Goal: Use online tool/utility: Utilize a website feature to perform a specific function

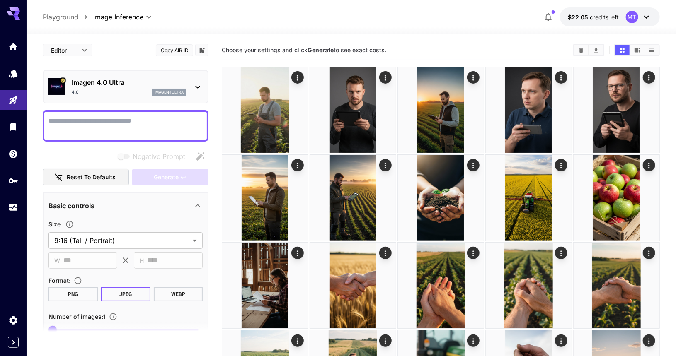
click at [332, 32] on div at bounding box center [351, 29] width 649 height 10
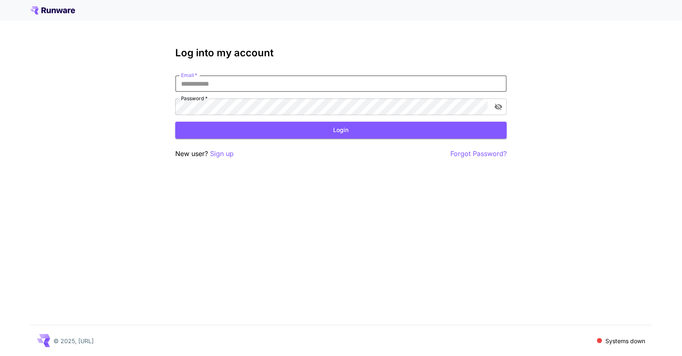
click at [306, 81] on input "Email   *" at bounding box center [341, 83] width 332 height 17
click at [221, 80] on input "Email   *" at bounding box center [341, 83] width 332 height 17
type input "**********"
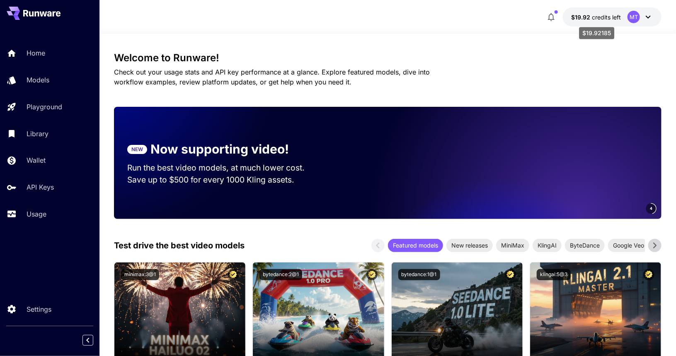
click at [591, 16] on span "$19.92" at bounding box center [581, 17] width 21 height 7
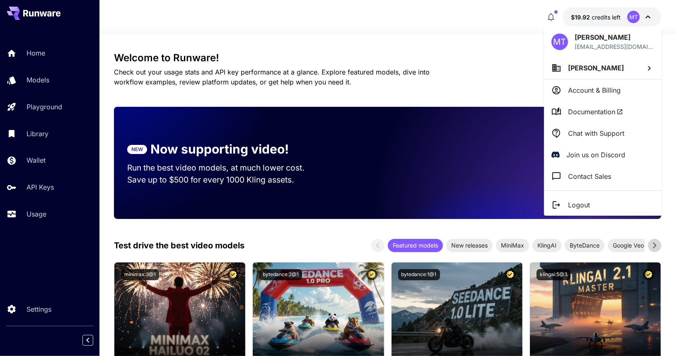
click at [448, 56] on div at bounding box center [341, 178] width 682 height 356
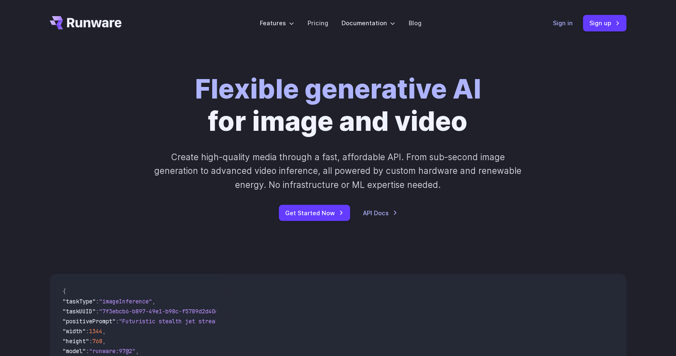
click at [559, 22] on link "Sign in" at bounding box center [563, 23] width 20 height 10
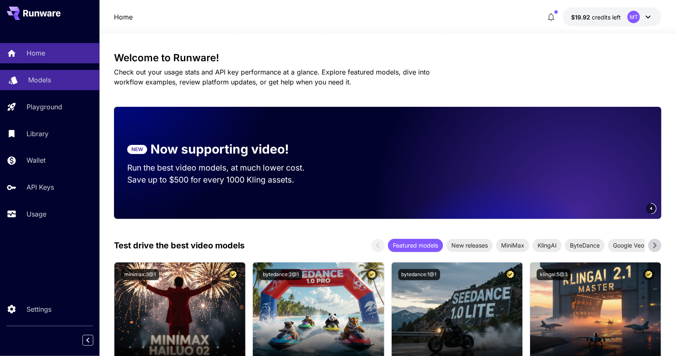
click at [59, 78] on div "Models" at bounding box center [60, 80] width 65 height 10
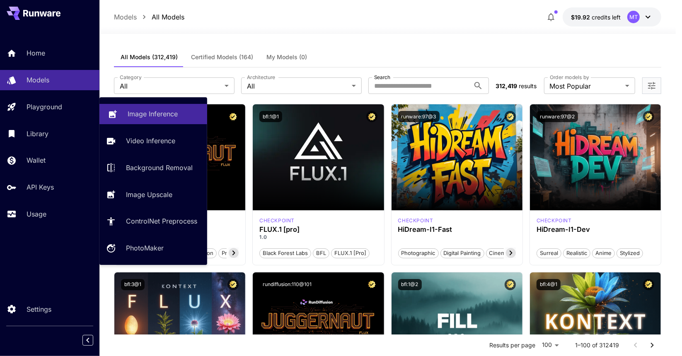
click at [137, 111] on p "Image Inference" at bounding box center [153, 114] width 50 height 10
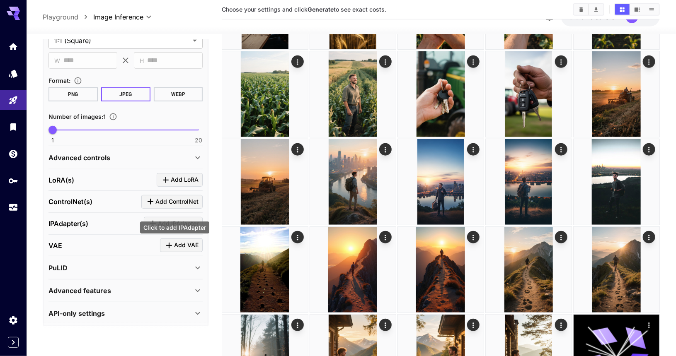
scroll to position [279, 0]
click at [135, 286] on div "Advanced features" at bounding box center [120, 291] width 144 height 10
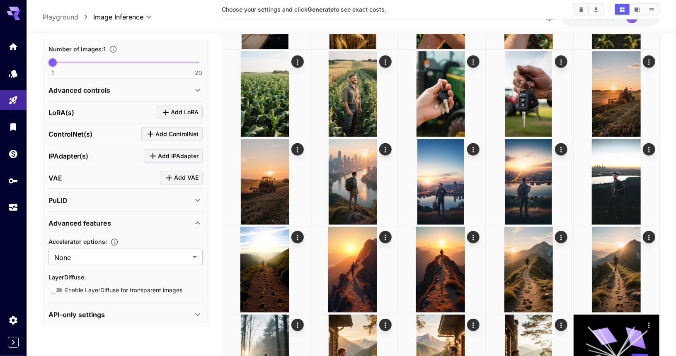
scroll to position [268, 0]
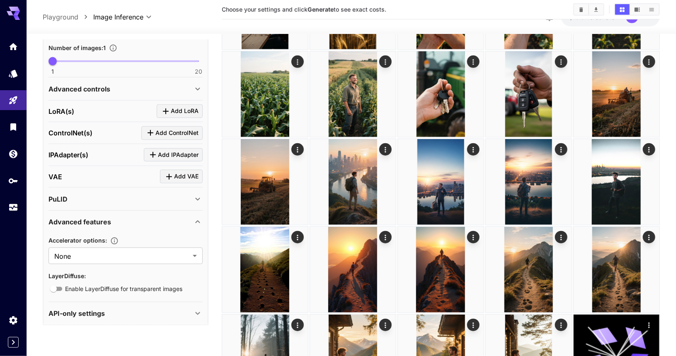
click at [119, 315] on div "API-only settings" at bounding box center [120, 314] width 144 height 10
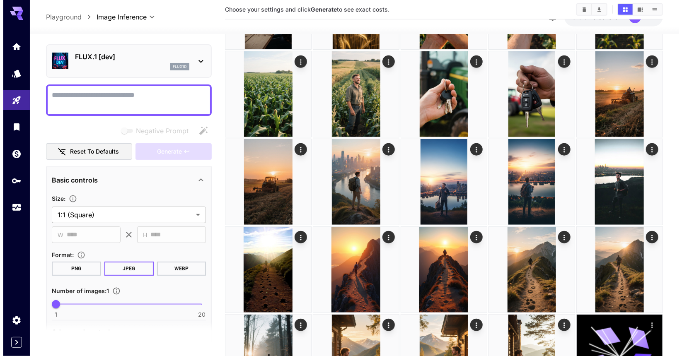
scroll to position [0, 0]
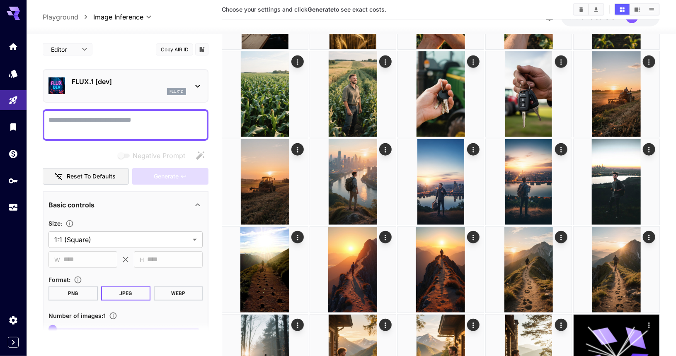
click at [131, 85] on p "FLUX.1 [dev]" at bounding box center [129, 82] width 114 height 10
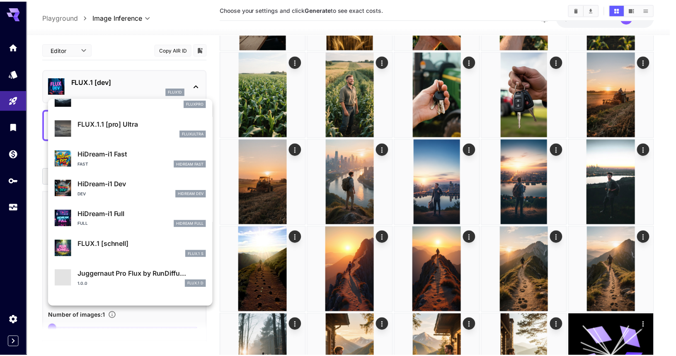
scroll to position [640, 0]
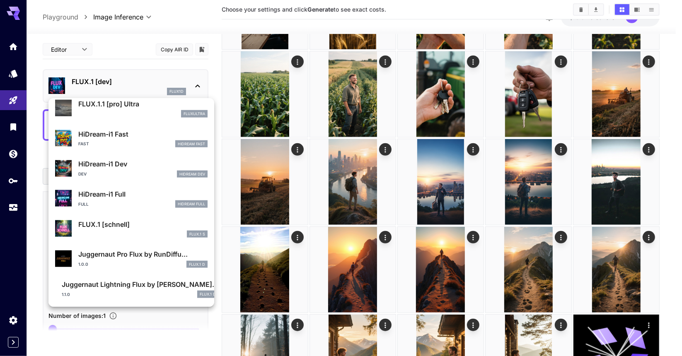
click at [392, 17] on div at bounding box center [341, 178] width 682 height 356
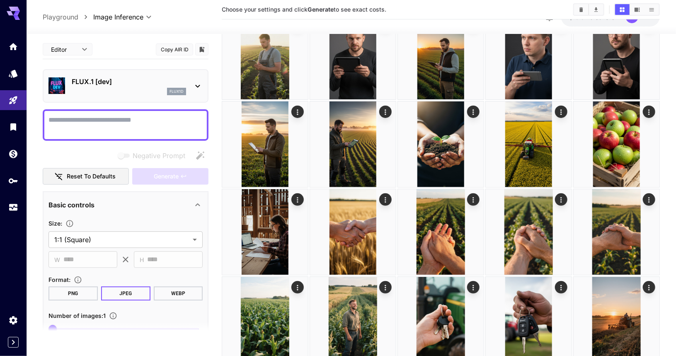
scroll to position [0, 0]
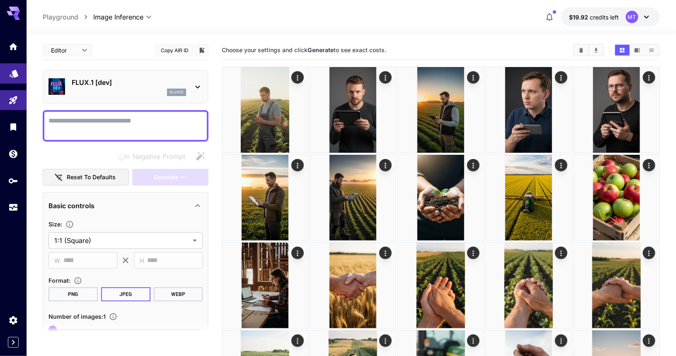
click at [10, 80] on link at bounding box center [13, 73] width 27 height 20
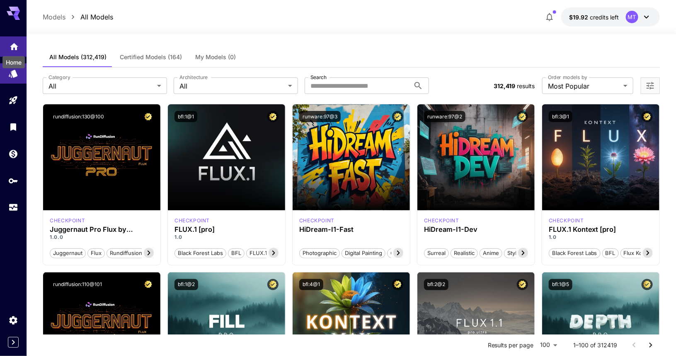
click at [12, 41] on icon "Home" at bounding box center [14, 44] width 10 height 10
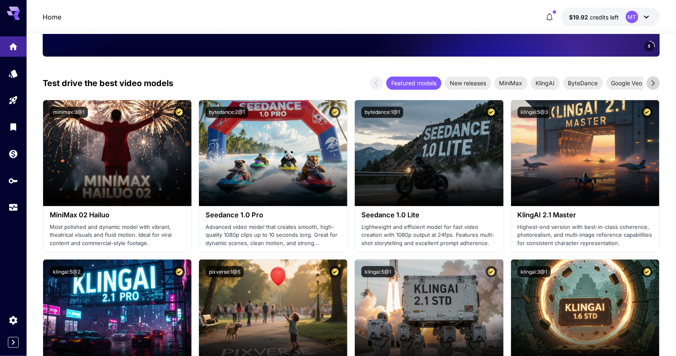
scroll to position [163, 0]
